Goal: Task Accomplishment & Management: Use online tool/utility

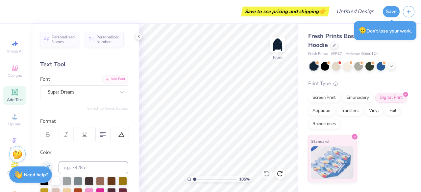
click at [282, 40] on img at bounding box center [277, 44] width 13 height 13
click at [72, 92] on div "Super Dream" at bounding box center [81, 92] width 69 height 10
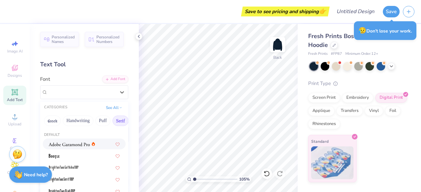
click at [72, 124] on button "Handwriting" at bounding box center [78, 121] width 31 height 11
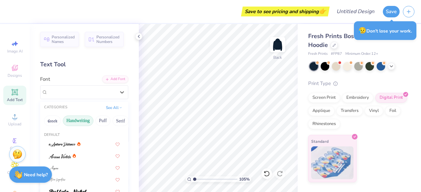
click at [54, 123] on button "Greek" at bounding box center [52, 121] width 17 height 11
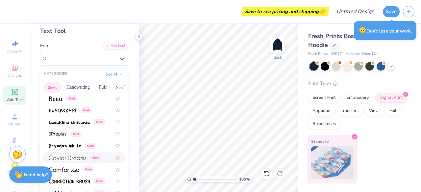
scroll to position [63, 0]
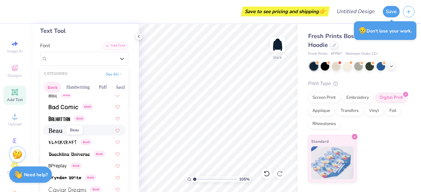
click at [62, 130] on img at bounding box center [56, 131] width 14 height 5
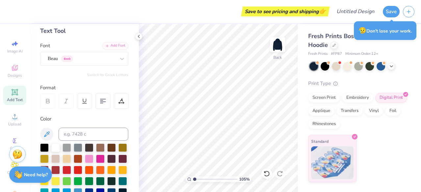
click at [115, 43] on div "Add Font" at bounding box center [115, 46] width 26 height 8
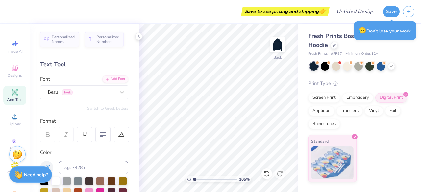
click at [8, 98] on span "Add Text" at bounding box center [15, 99] width 16 height 5
type input "1.05465416706671"
type textarea "D"
type input "1.05465416706671"
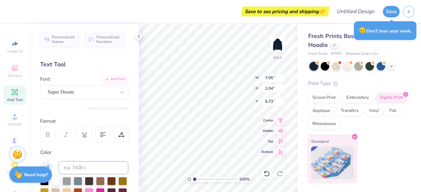
type textarea "DP"
type input "1.05465416706671"
type textarea "DPLS"
type input "1.05465416706671"
type textarea "DPLS"
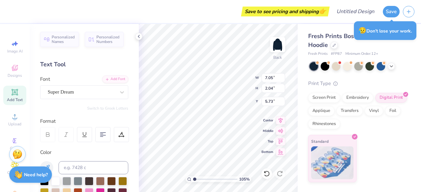
scroll to position [5, 1]
click at [82, 91] on div "Super Dream" at bounding box center [81, 92] width 69 height 10
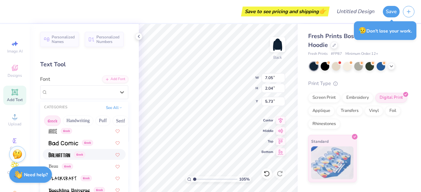
scroll to position [66, 0]
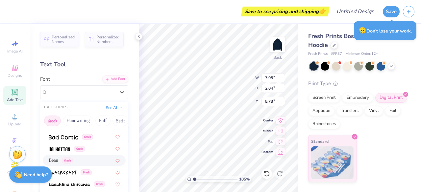
click at [63, 161] on span "Greek" at bounding box center [67, 161] width 11 height 6
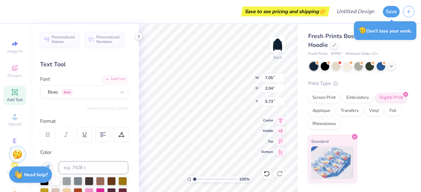
click at [85, 92] on div "Beau Greek" at bounding box center [81, 92] width 69 height 10
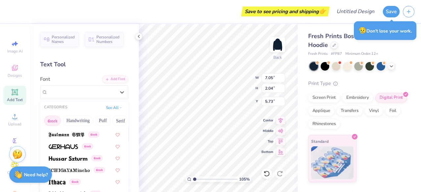
scroll to position [235, 0]
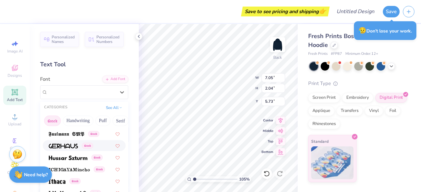
click at [73, 149] on span at bounding box center [63, 145] width 29 height 7
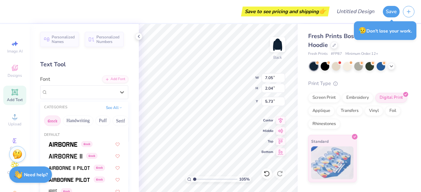
click at [94, 93] on div "Gerhaus Greek" at bounding box center [81, 92] width 69 height 10
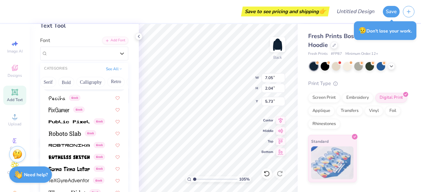
scroll to position [0, 83]
click at [103, 82] on button "Retro" at bounding box center [104, 82] width 17 height 11
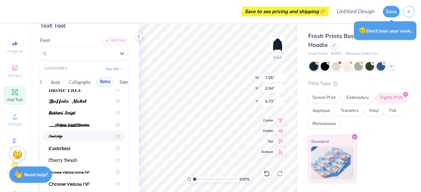
scroll to position [182, 0]
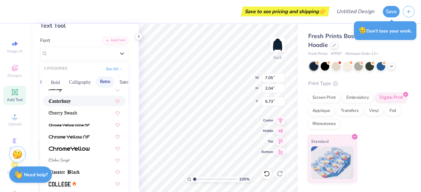
click at [77, 101] on div at bounding box center [84, 101] width 71 height 7
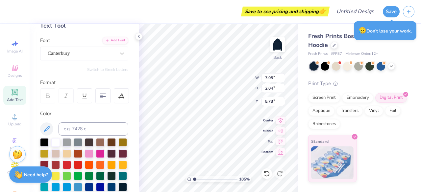
click at [82, 55] on div "Canterbury" at bounding box center [81, 53] width 69 height 10
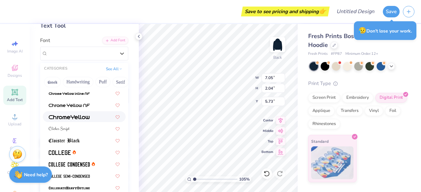
scroll to position [213, 0]
click at [81, 115] on img at bounding box center [69, 117] width 41 height 5
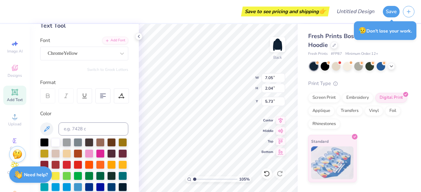
click at [81, 56] on div "ChromeYellow" at bounding box center [81, 53] width 69 height 10
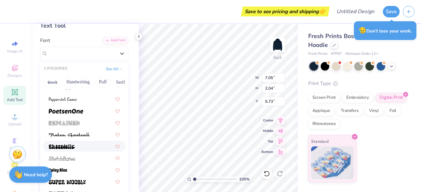
scroll to position [836, 0]
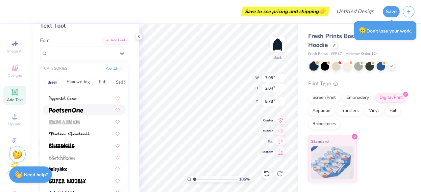
type input "1.05465416706671"
